Goal: Share content: Share content

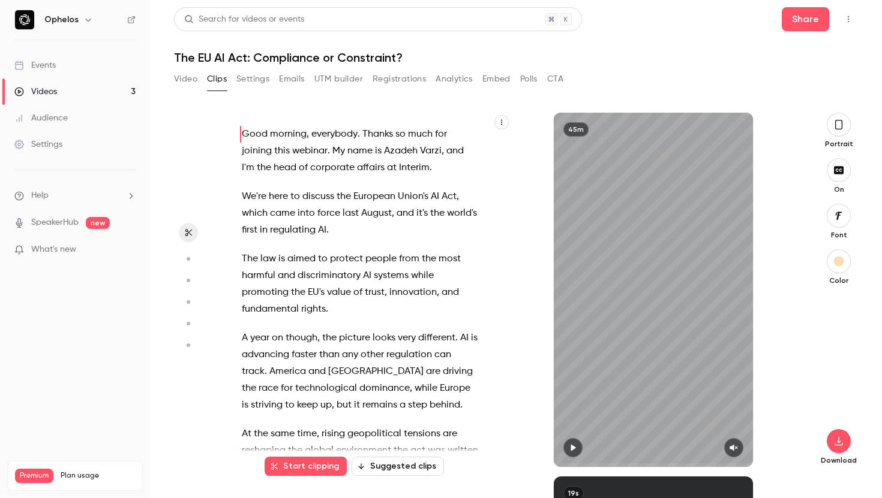
click at [393, 74] on button "Registrations" at bounding box center [398, 79] width 53 height 19
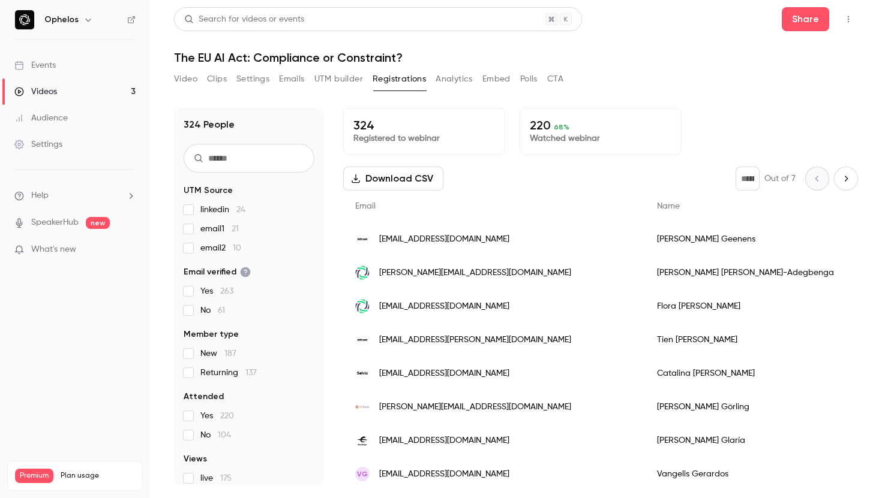
click at [396, 182] on button "Download CSV" at bounding box center [393, 179] width 100 height 24
click at [182, 73] on button "Video" at bounding box center [185, 79] width 23 height 19
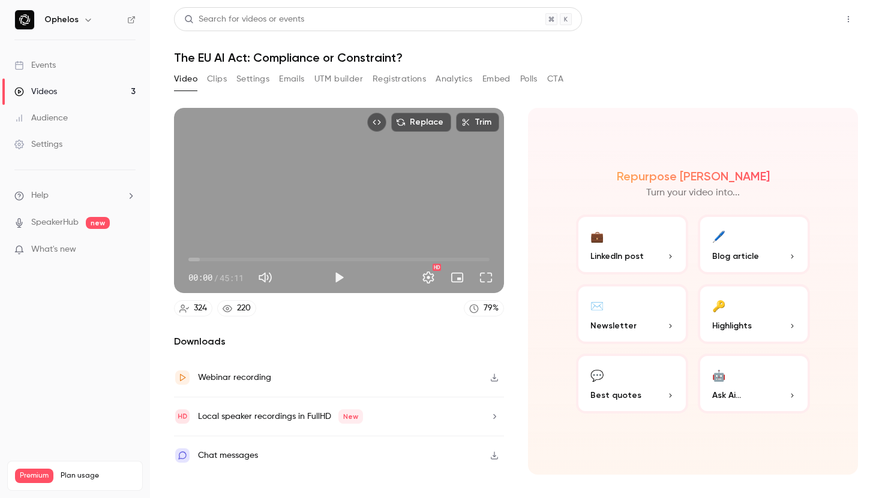
click at [803, 21] on button "Share" at bounding box center [805, 19] width 47 height 24
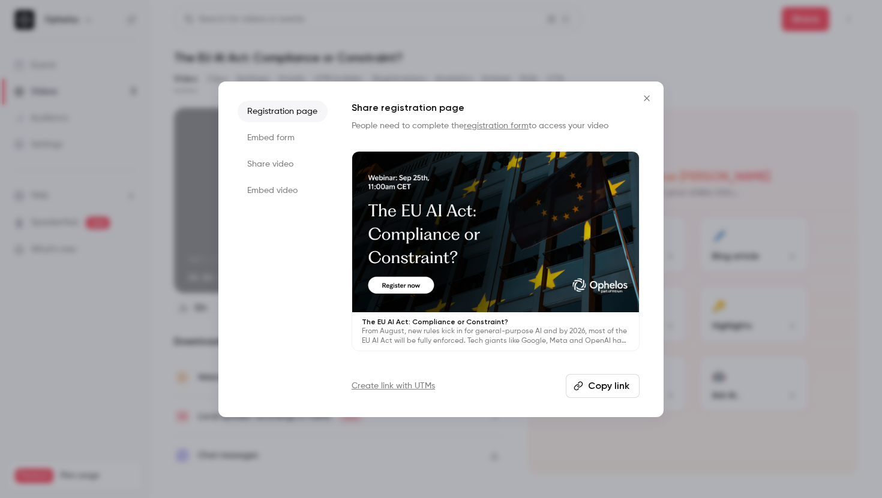
click at [647, 101] on icon "Close" at bounding box center [646, 99] width 14 height 10
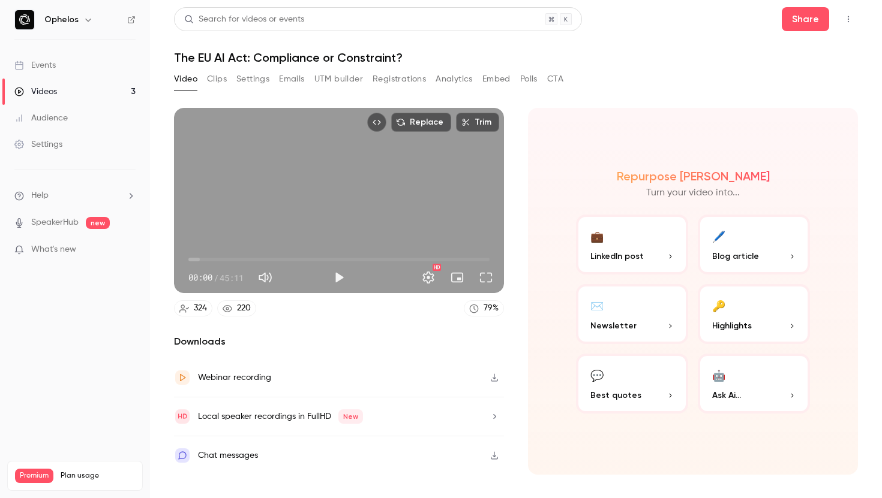
click at [807, 260] on button "🖊️ Blog article" at bounding box center [754, 245] width 112 height 60
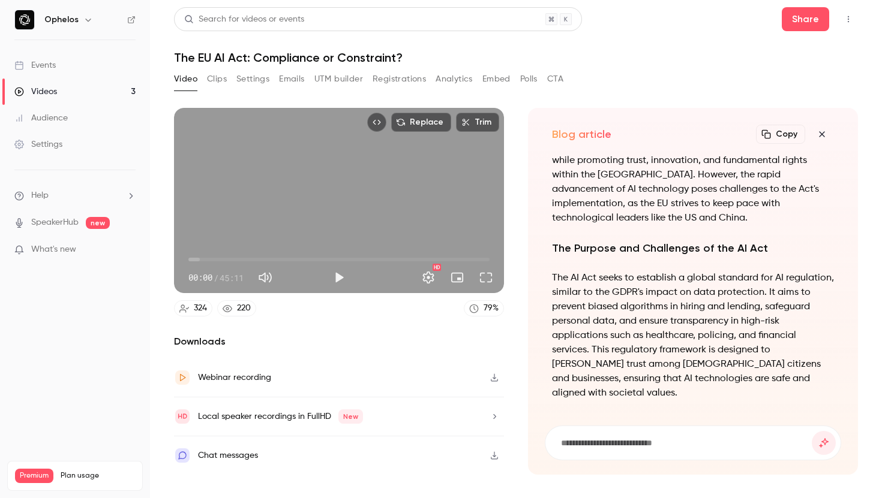
scroll to position [-1039, 0]
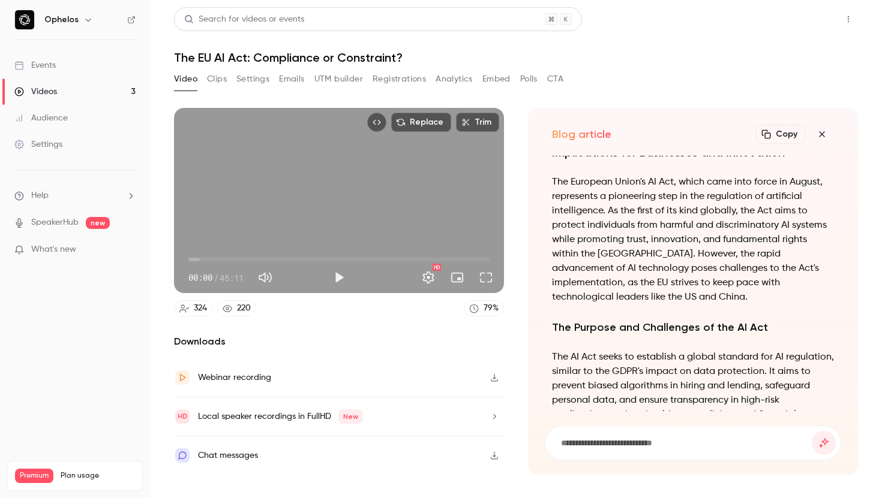
click at [801, 14] on button "Share" at bounding box center [805, 19] width 47 height 24
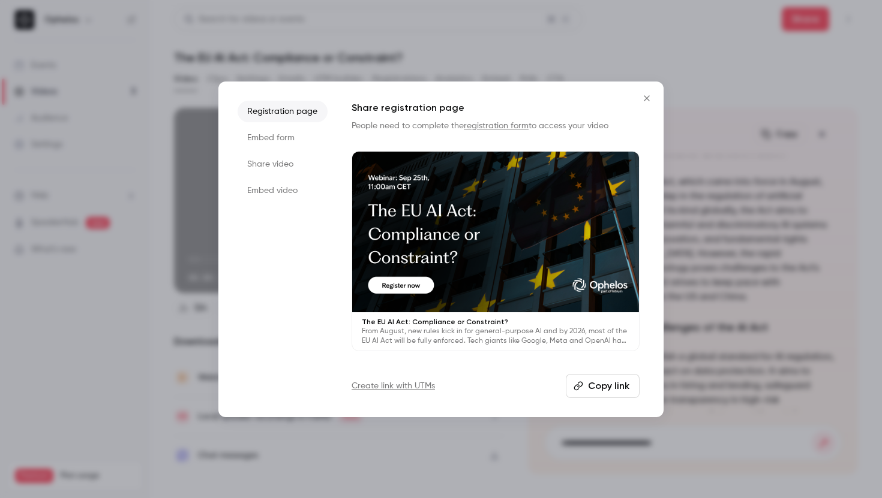
click at [485, 307] on div at bounding box center [495, 232] width 287 height 161
click at [638, 109] on h1 "Share registration page" at bounding box center [495, 108] width 288 height 14
click at [641, 100] on icon "Close" at bounding box center [646, 99] width 14 height 10
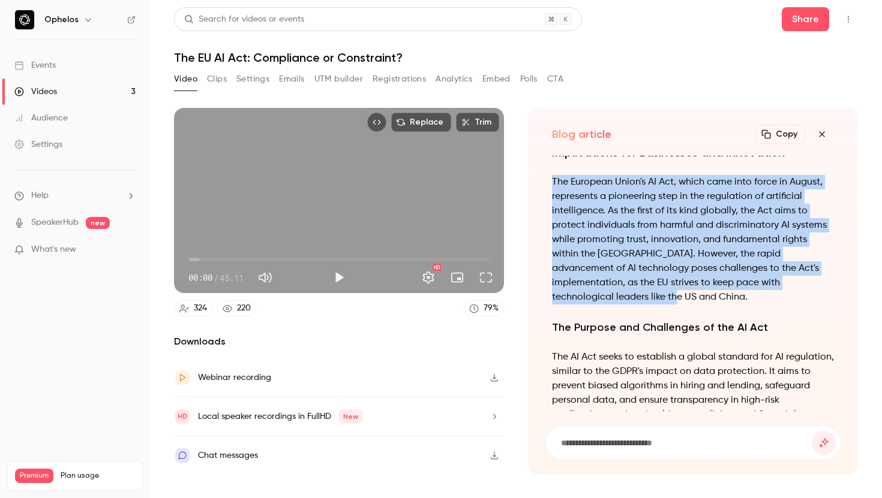
drag, startPoint x: 552, startPoint y: 208, endPoint x: 858, endPoint y: 307, distance: 321.5
click at [858, 307] on main "Search for videos or events Share The EU AI Act: Compliance or Constraint? Vide…" at bounding box center [516, 249] width 732 height 498
copy p "The European Union's AI Act, which came into force in August, represents a pion…"
